Goal: Information Seeking & Learning: Find specific fact

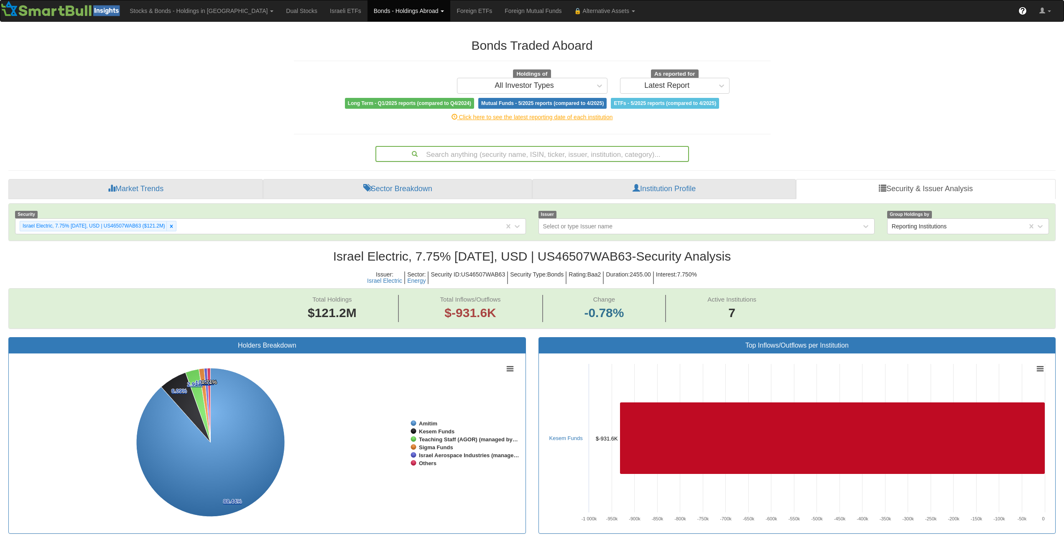
scroll to position [17, 1032]
click at [566, 150] on div "Search anything (security name, ISIN, ticker, issuer, institution, category)..." at bounding box center [532, 154] width 312 height 14
paste input "XS2195190876"
type input "XS2195190876"
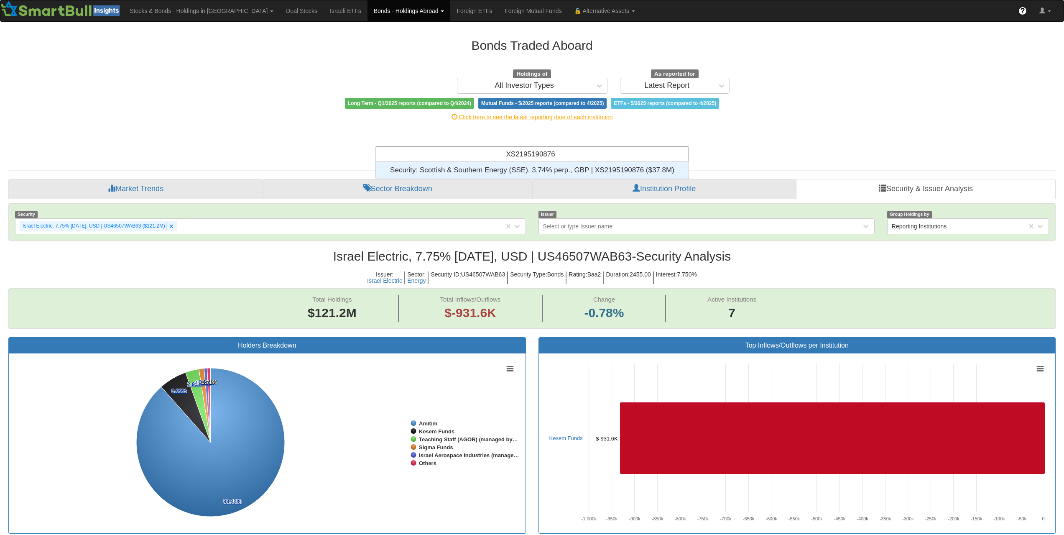
click at [554, 170] on div "Security: ‎Scottish & Southern Energy (SSE), 3.74% perp., GBP | XS2195190876 ‎(…" at bounding box center [532, 170] width 313 height 17
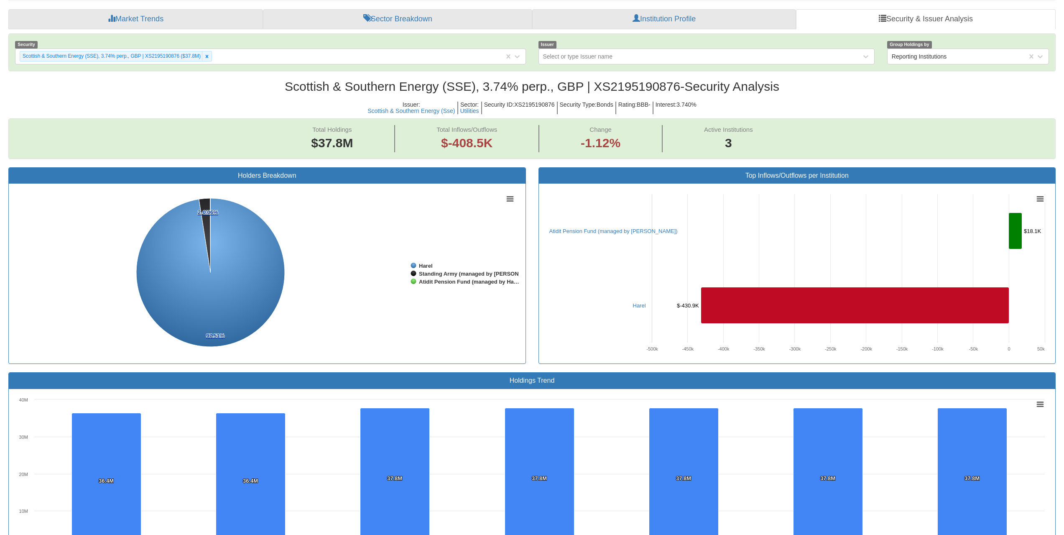
scroll to position [120, 0]
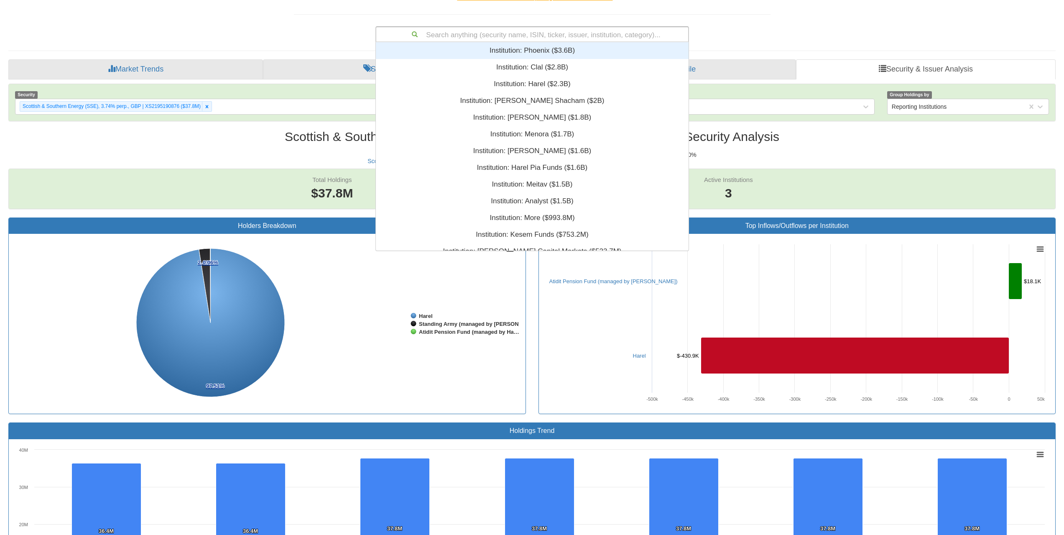
click at [551, 32] on div "Search anything (security name, ISIN, ticker, issuer, institution, category)..." at bounding box center [532, 34] width 312 height 14
paste input "XS2619829869"
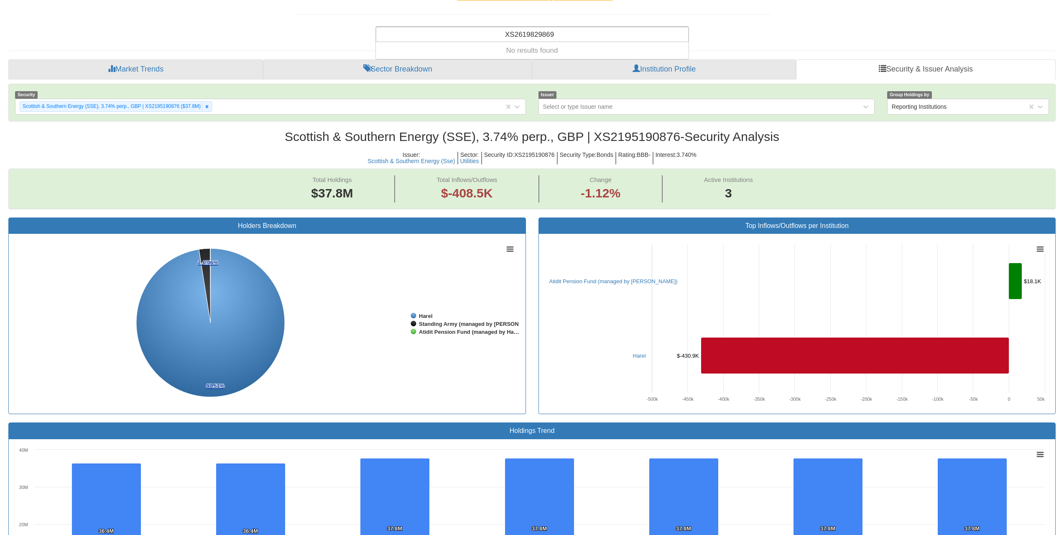
type input "XS2619829869"
click at [542, 37] on div "Search anything (security name, ISIN, ticker, issuer, institution, category)..." at bounding box center [532, 34] width 312 height 14
paste input "FR0011700293"
type input "FR0011700293"
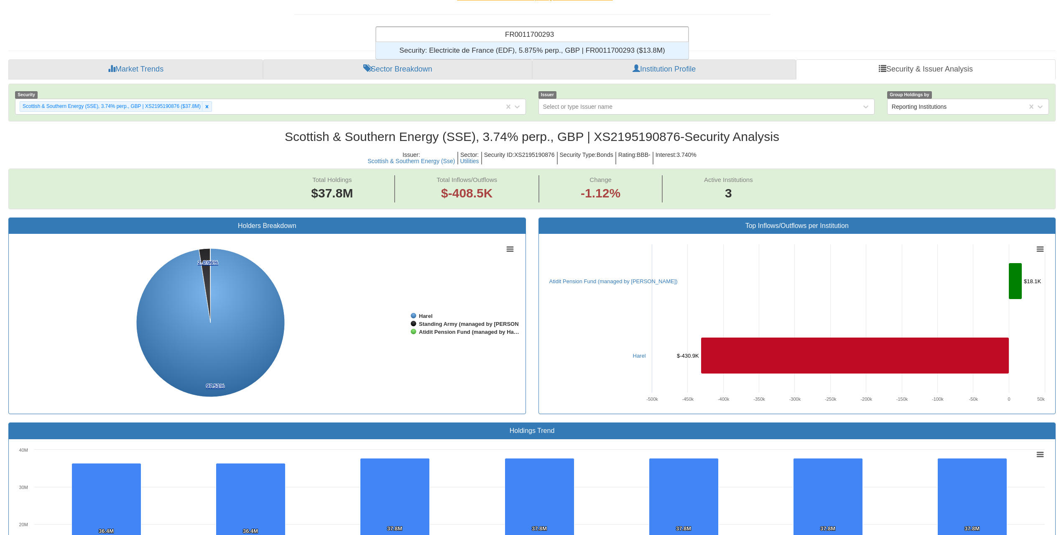
click at [535, 49] on div "Security: ‎Electricite de France (EDF), 5.875% perp., GBP | FR0011700293 ‎($13.…" at bounding box center [532, 50] width 313 height 17
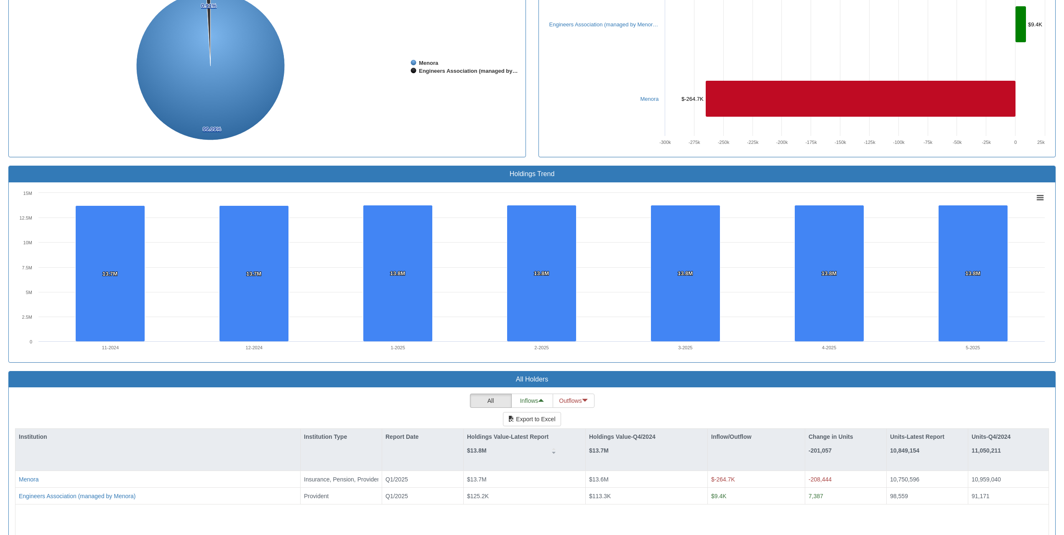
scroll to position [454, 0]
